Goal: Find specific page/section: Find specific page/section

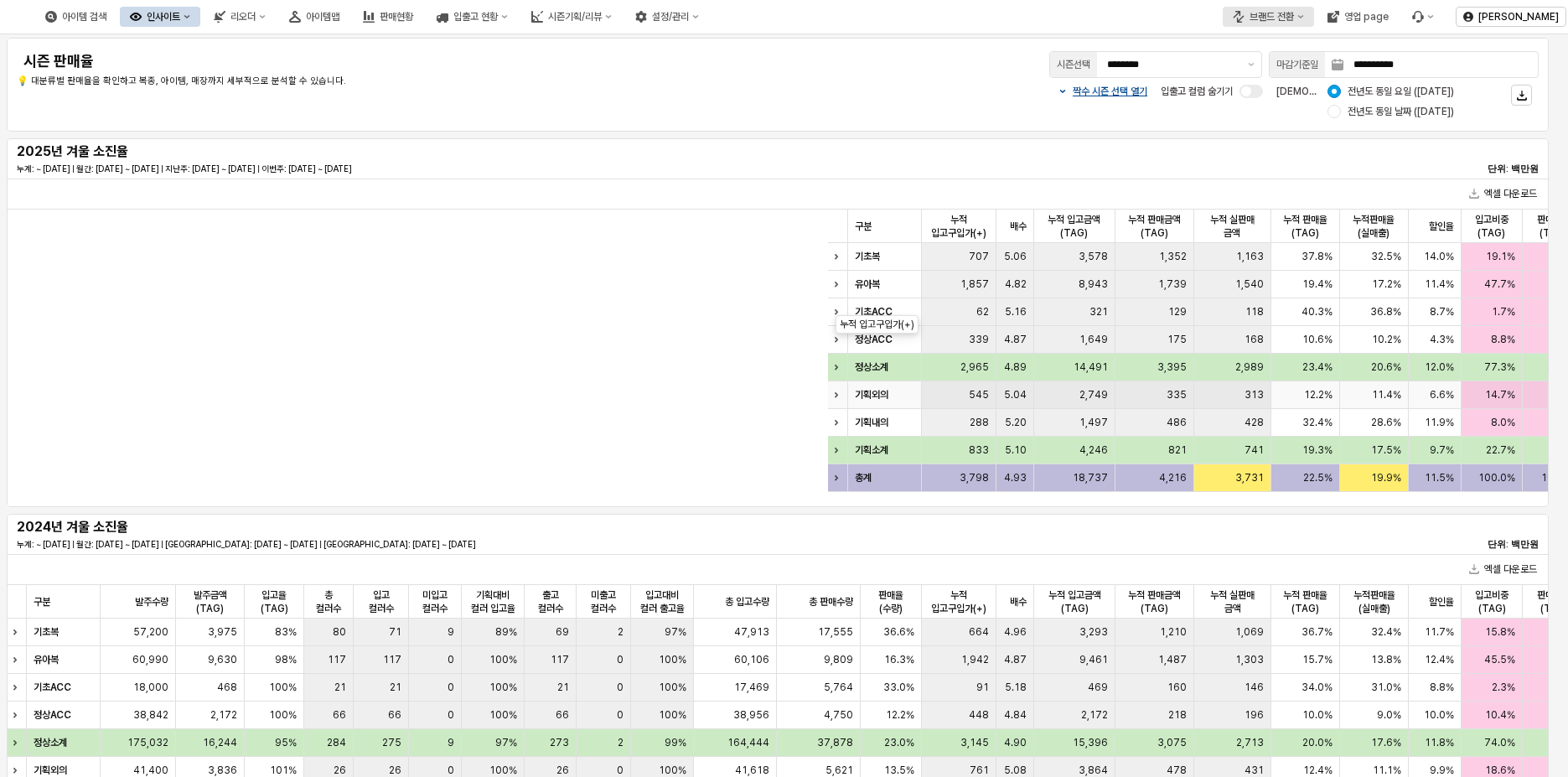
scroll to position [0, 81]
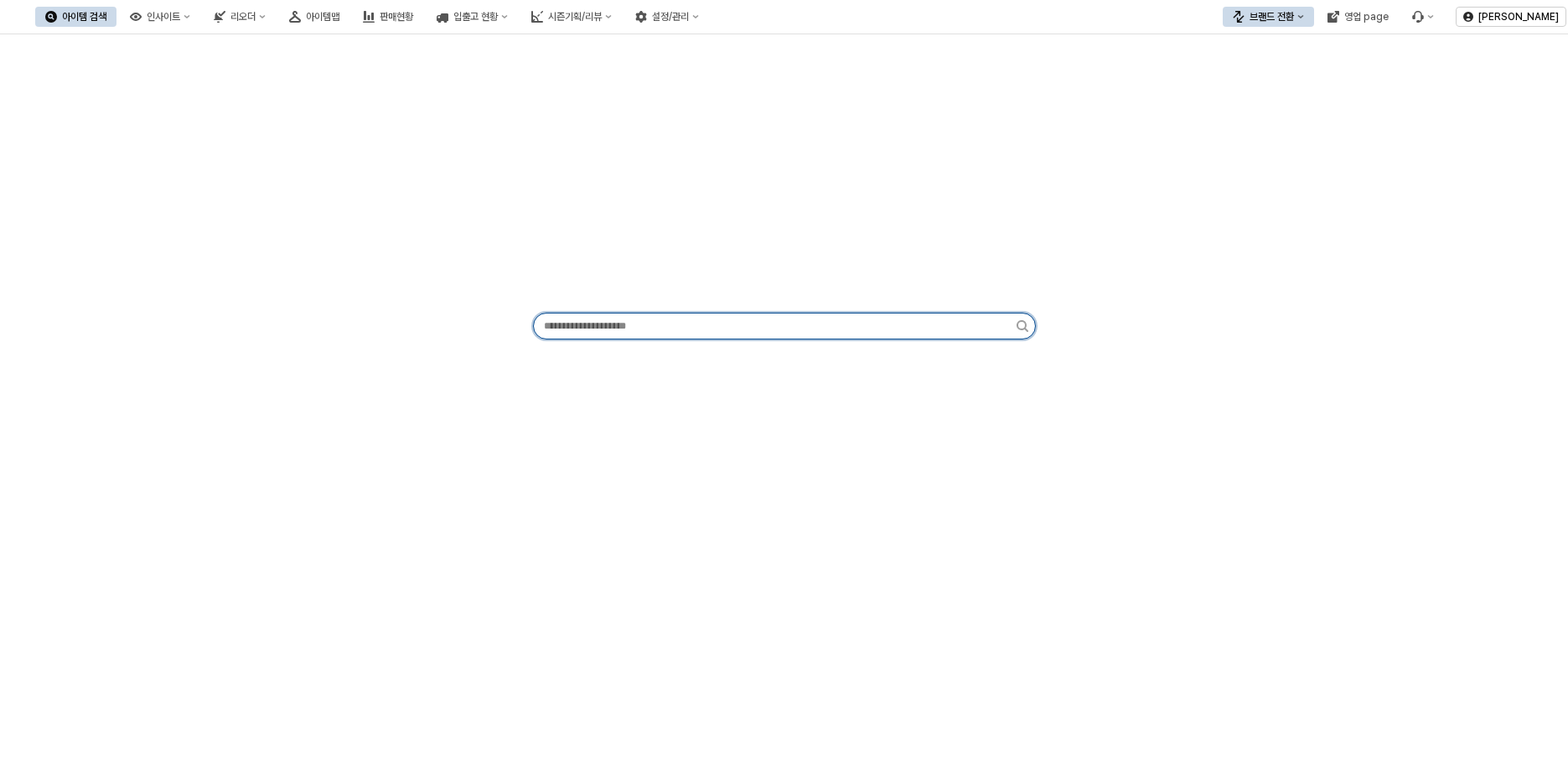
click at [659, 325] on input "App Frame" at bounding box center [774, 326] width 482 height 25
type input "*"
type input "*****"
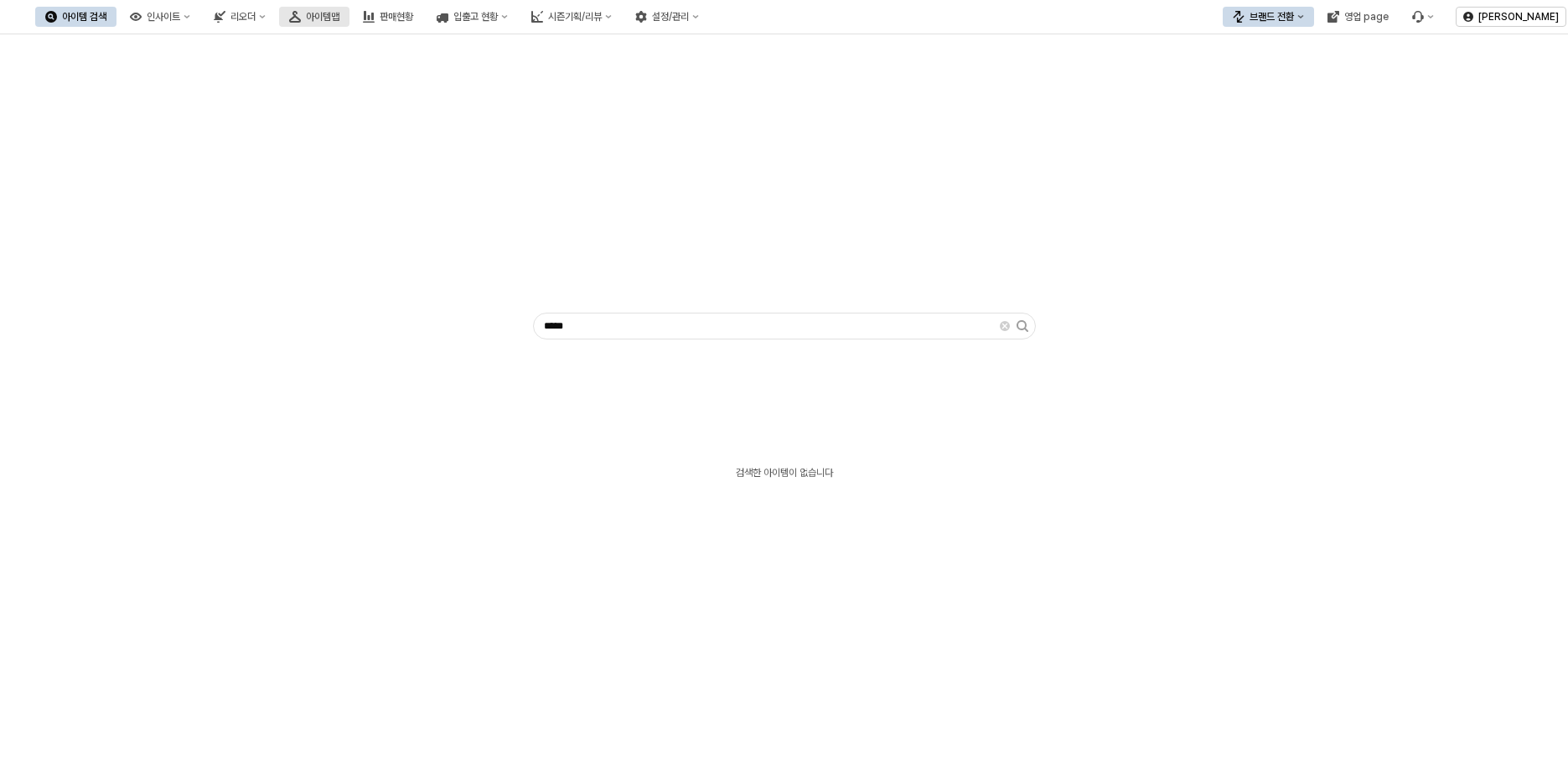
click at [339, 13] on div "아이템맵" at bounding box center [322, 16] width 34 height 12
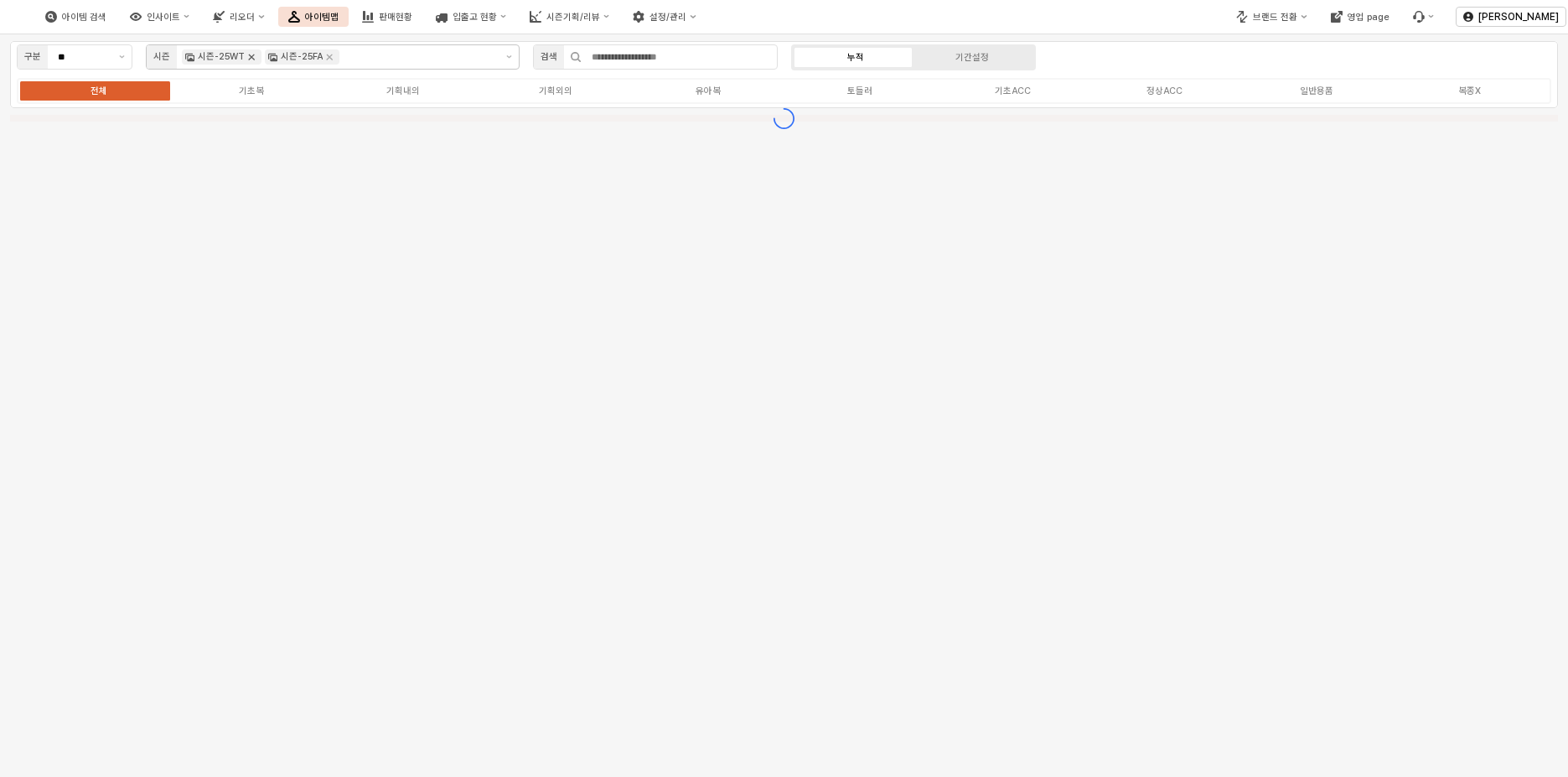
click at [250, 62] on icon "Remove 시즌-25WT" at bounding box center [251, 57] width 14 height 14
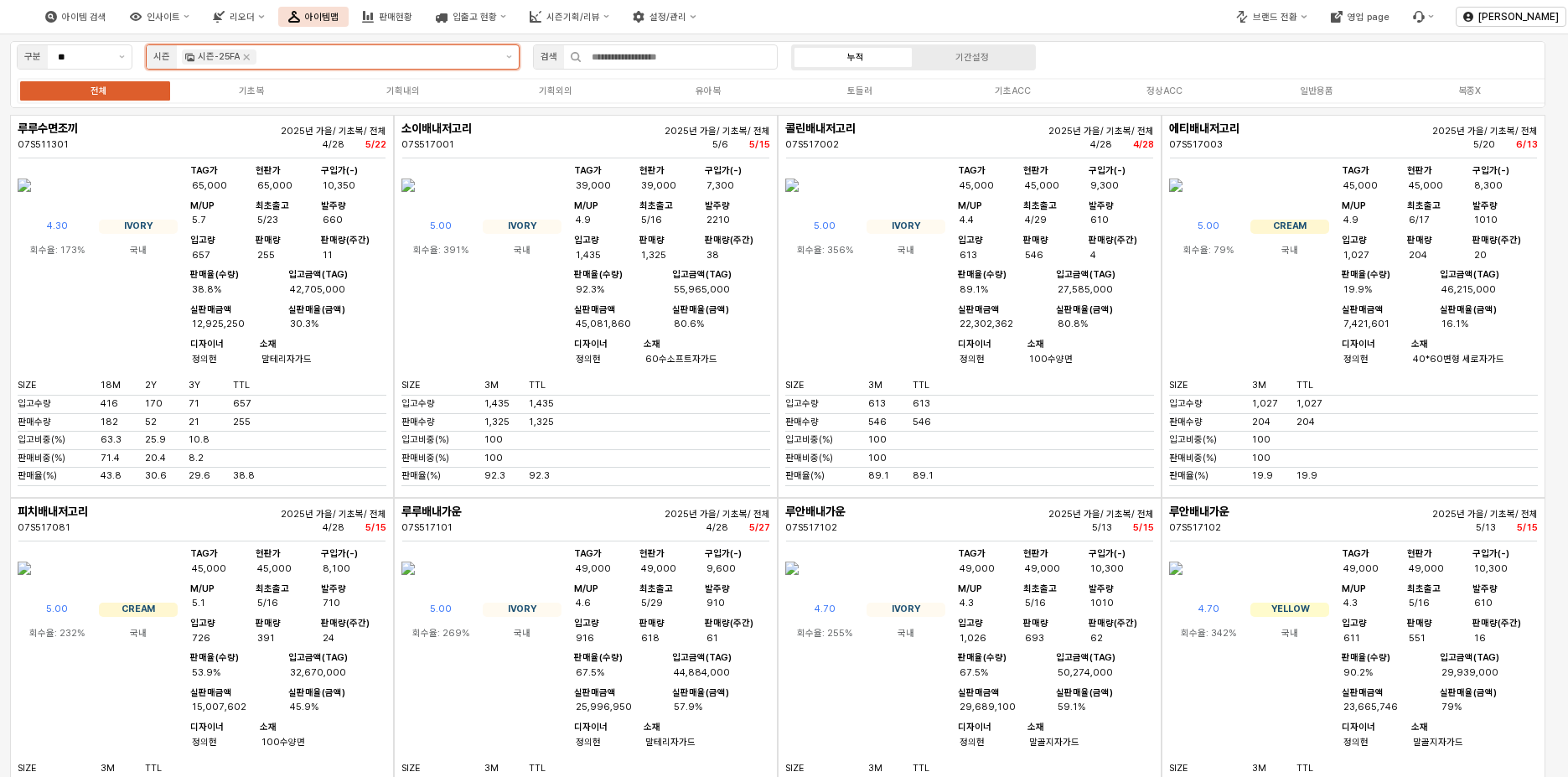
click at [327, 59] on input "App Frame" at bounding box center [377, 57] width 235 height 15
click at [250, 58] on icon "Remove 시즌-25FA" at bounding box center [246, 57] width 14 height 14
click at [259, 58] on input "App Frame" at bounding box center [374, 57] width 231 height 15
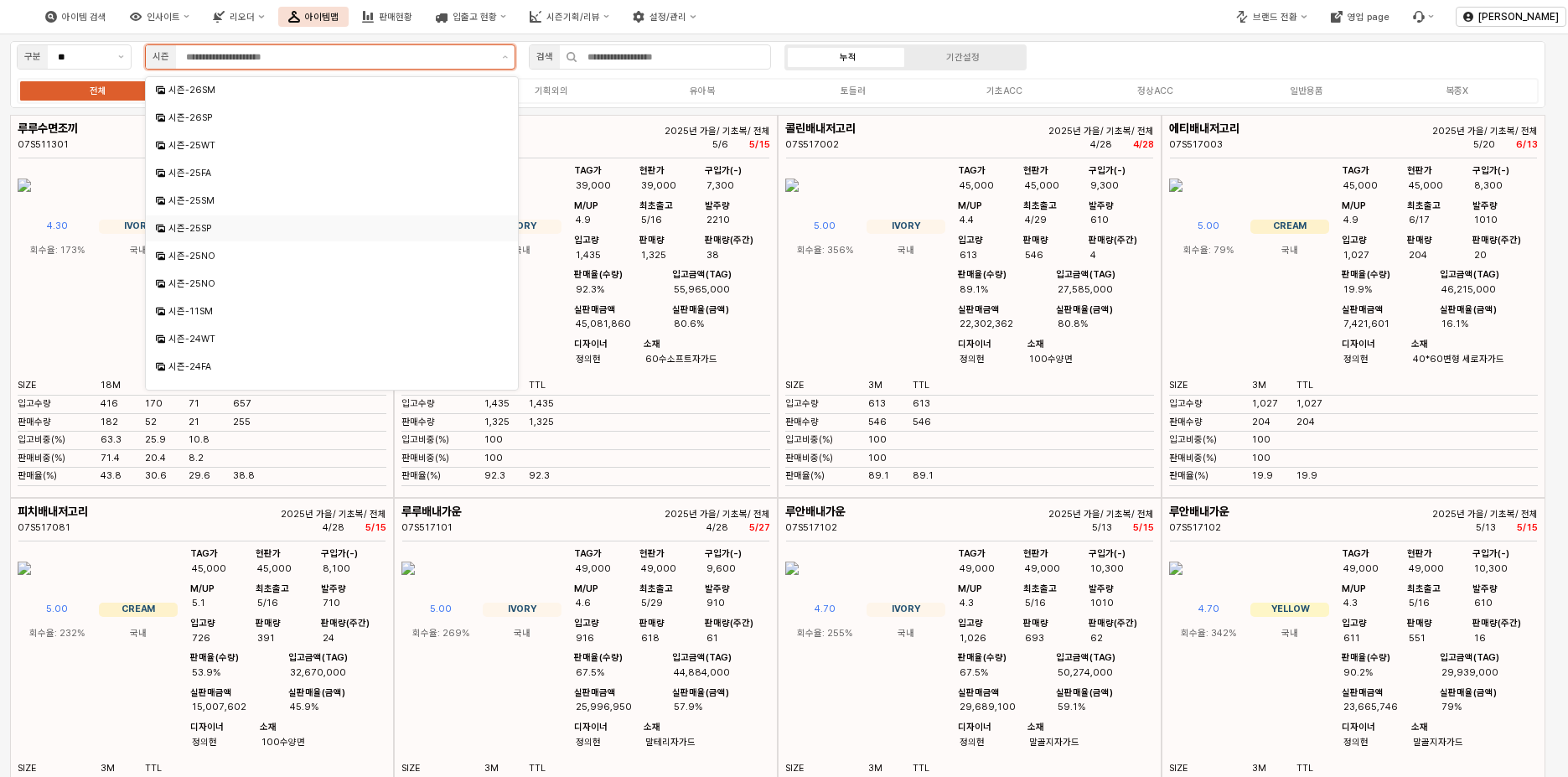
click at [213, 224] on div "시즌-25SP" at bounding box center [334, 228] width 331 height 13
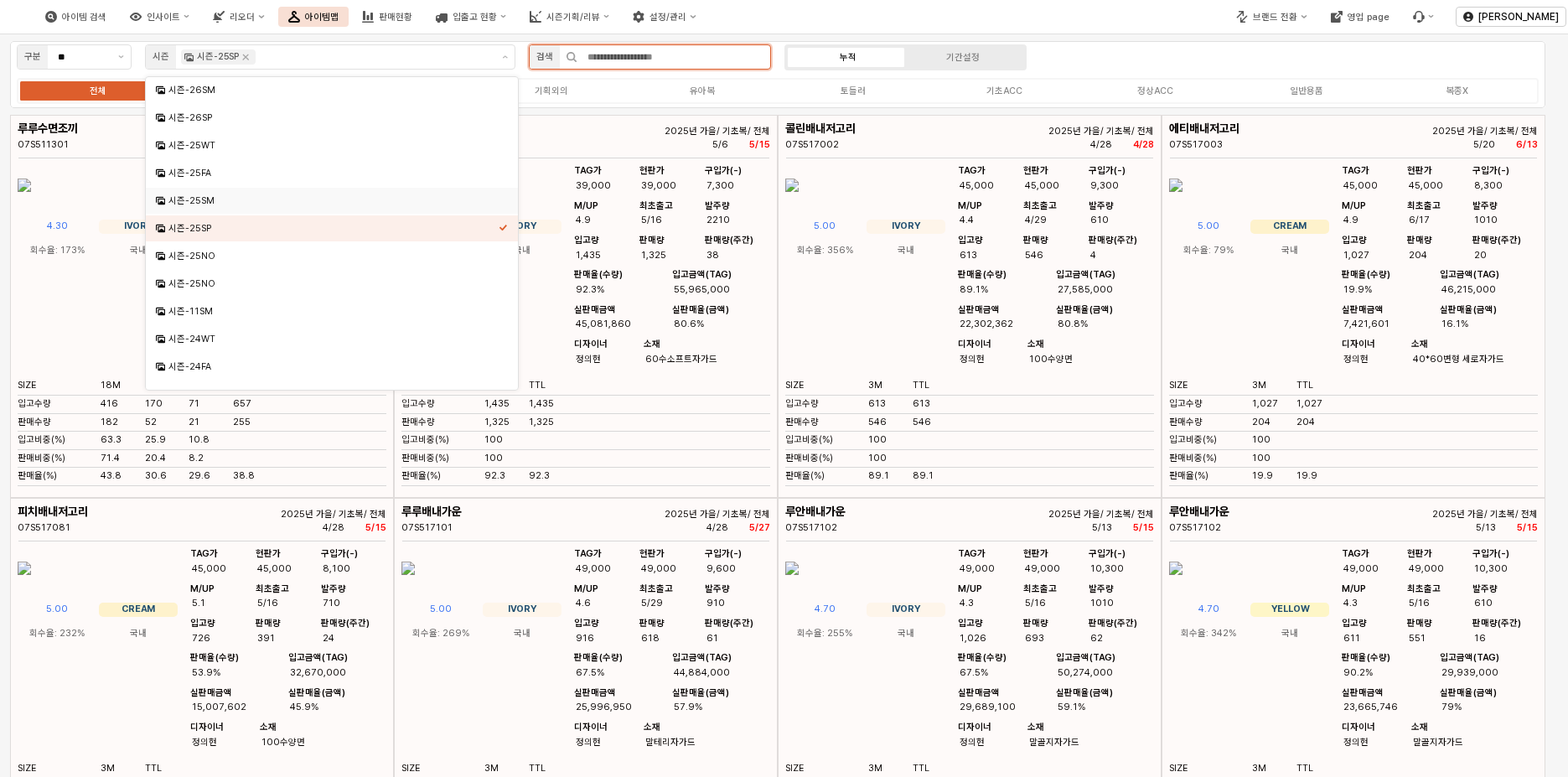
click at [667, 60] on input "App Frame" at bounding box center [673, 57] width 192 height 23
click at [667, 56] on input "App Frame" at bounding box center [673, 57] width 192 height 23
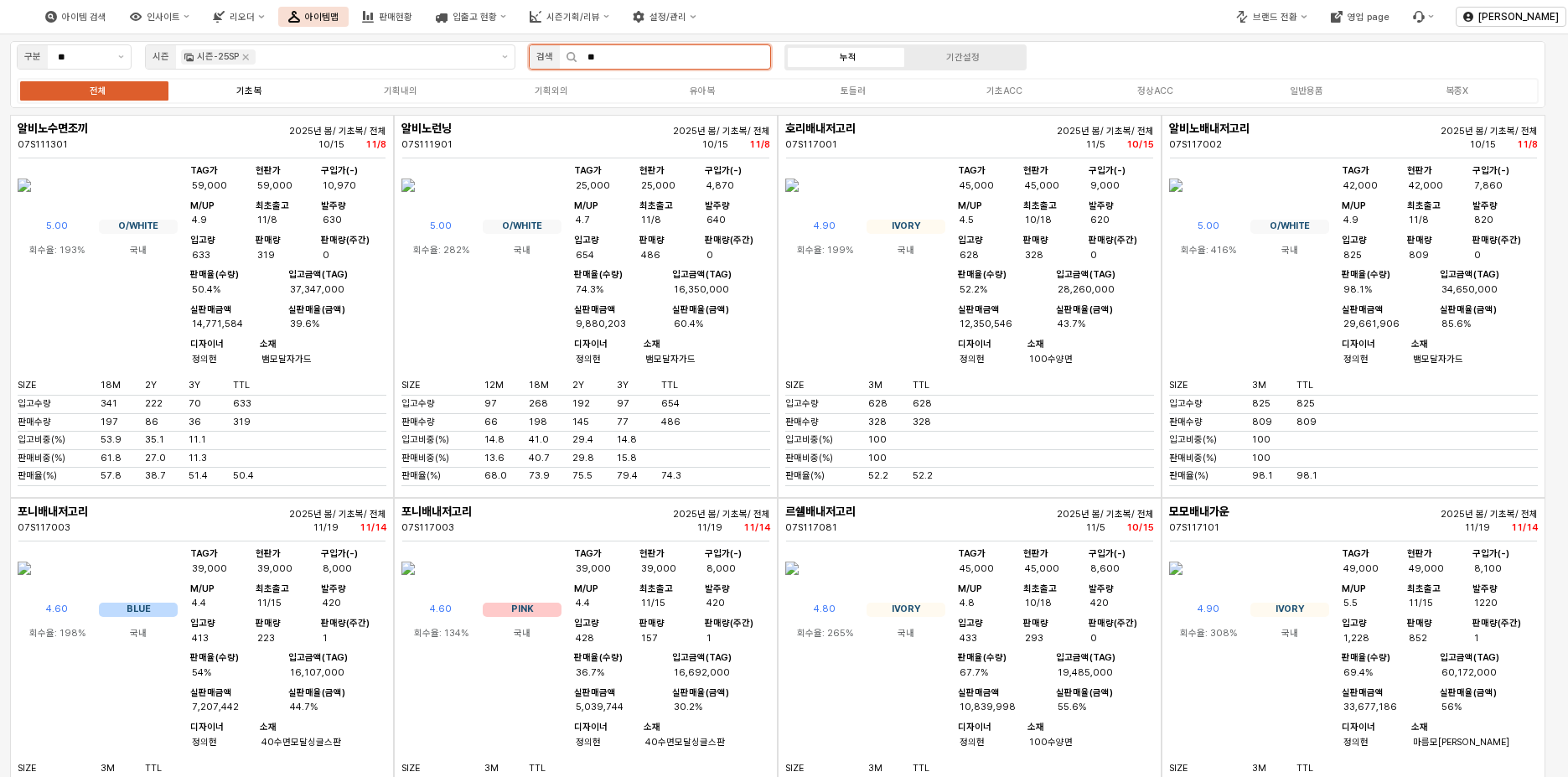
type input "**"
click at [272, 97] on label "기초복" at bounding box center [248, 91] width 151 height 14
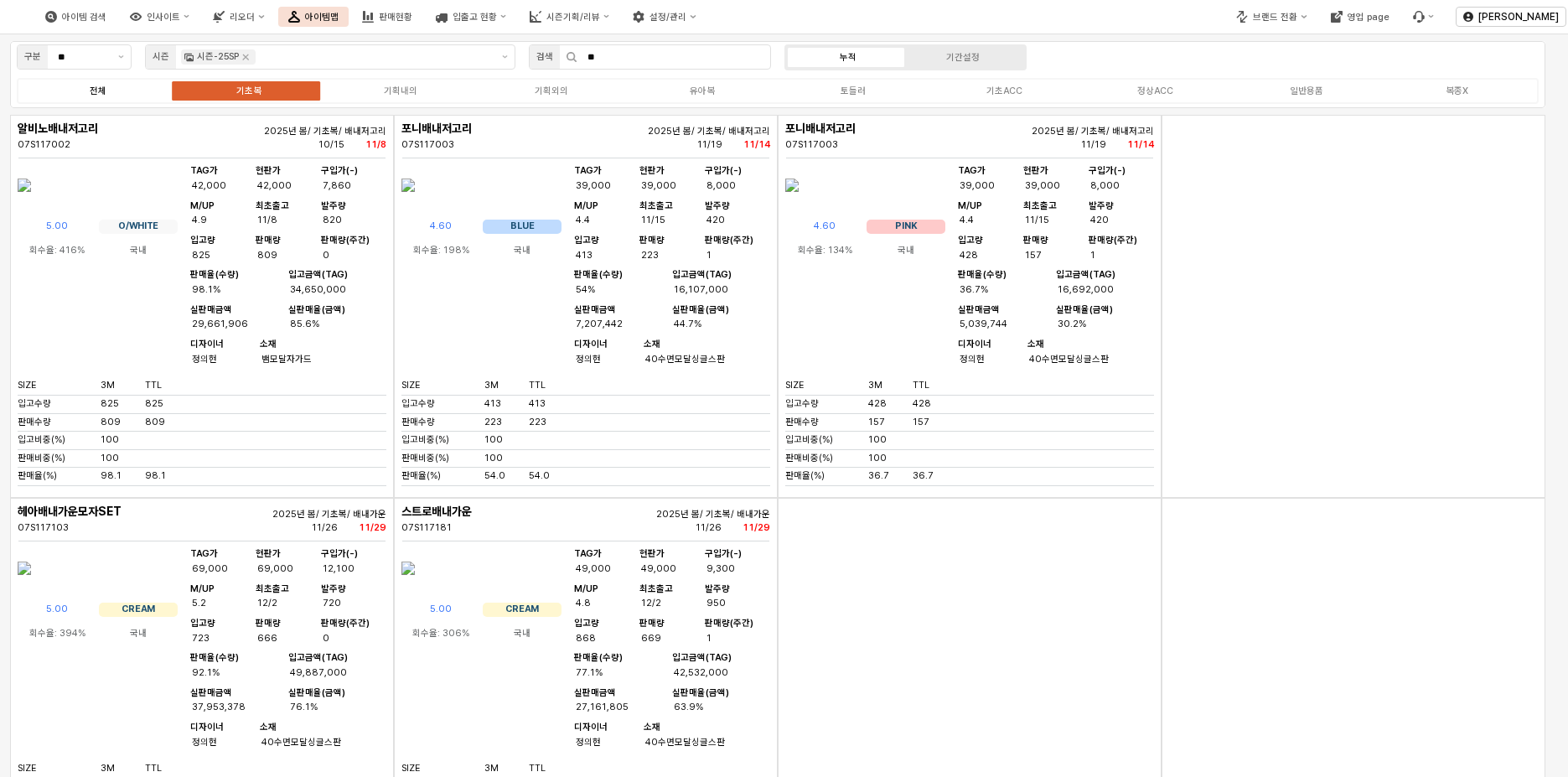
click at [140, 94] on label "전체" at bounding box center [98, 91] width 151 height 14
